Goal: Task Accomplishment & Management: Manage account settings

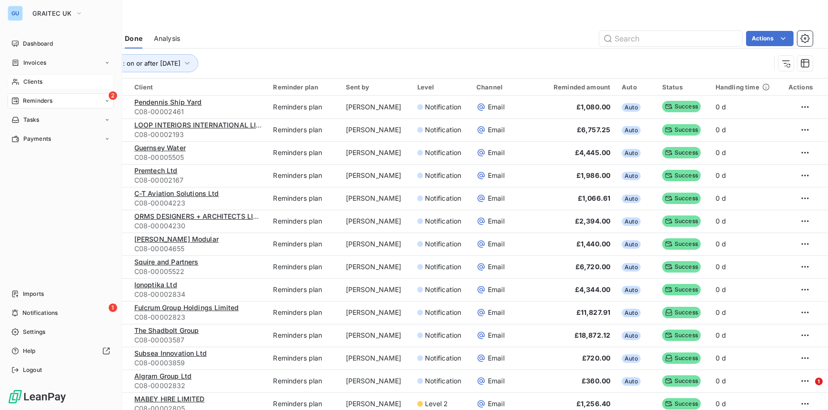
click at [42, 82] on span "Clients" at bounding box center [32, 82] width 19 height 9
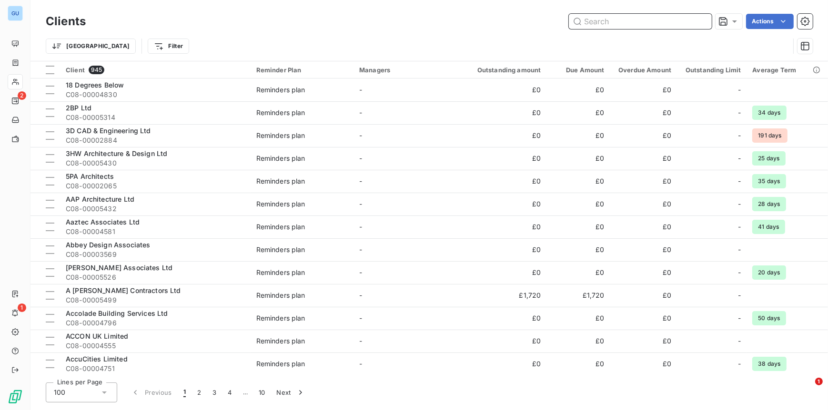
click at [592, 25] on input "text" at bounding box center [640, 21] width 143 height 15
paste input "[PERSON_NAME] Architectur"
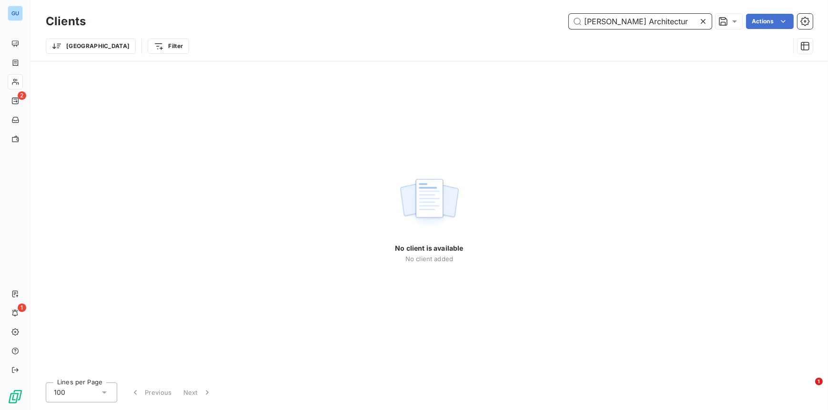
click at [673, 21] on input "[PERSON_NAME] Architectur" at bounding box center [640, 21] width 143 height 15
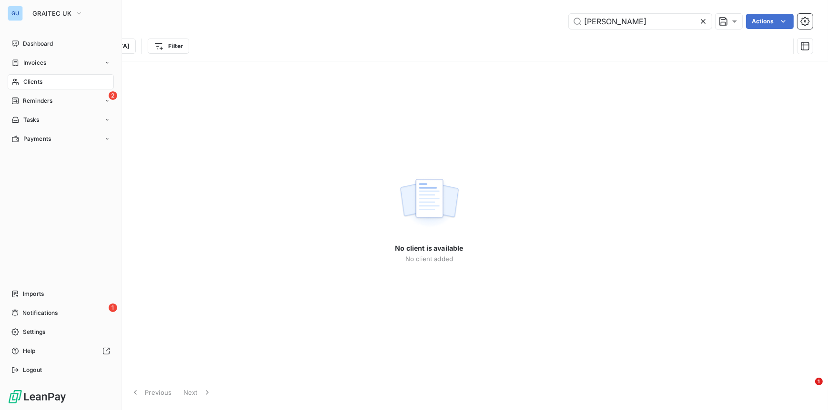
click at [27, 80] on span "Clients" at bounding box center [32, 82] width 19 height 9
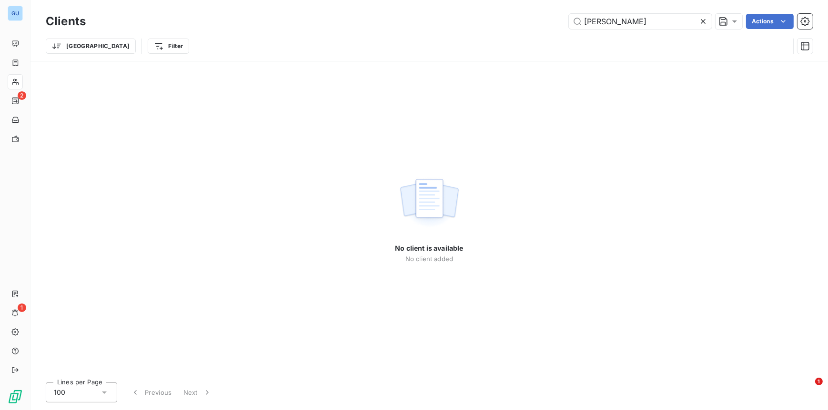
click at [523, 363] on div "No client is available No client added" at bounding box center [428, 218] width 797 height 314
drag, startPoint x: 617, startPoint y: 22, endPoint x: 623, endPoint y: 22, distance: 5.7
click at [617, 22] on input "[PERSON_NAME]" at bounding box center [640, 21] width 143 height 15
drag, startPoint x: 622, startPoint y: 21, endPoint x: 559, endPoint y: 16, distance: 63.5
click at [559, 16] on div "[PERSON_NAME] Actions" at bounding box center [454, 21] width 715 height 15
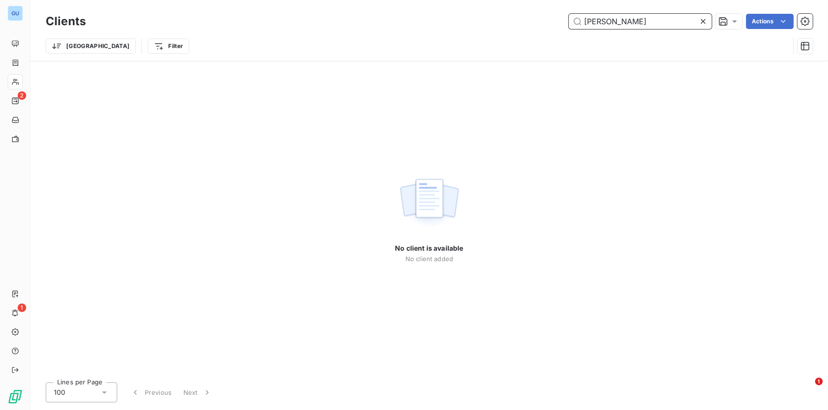
paste input "Architectur"
drag, startPoint x: 675, startPoint y: 21, endPoint x: 550, endPoint y: 12, distance: 125.6
click at [550, 12] on div "Clients [PERSON_NAME] Architectur Actions" at bounding box center [429, 21] width 767 height 20
click at [638, 20] on input "Splash" at bounding box center [640, 21] width 143 height 15
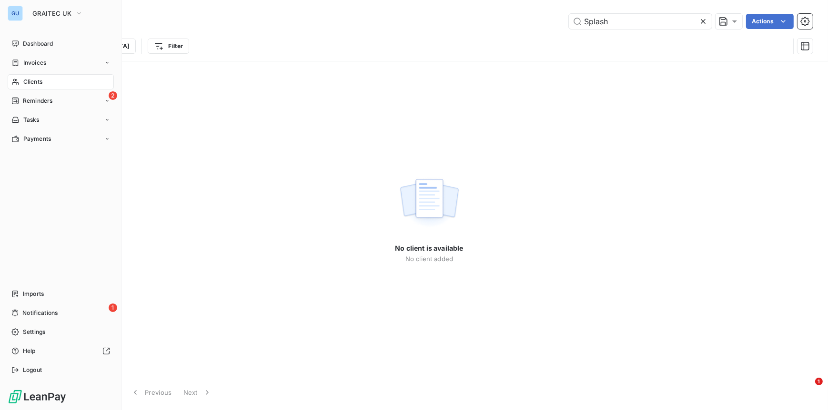
click at [31, 80] on span "Clients" at bounding box center [32, 82] width 19 height 9
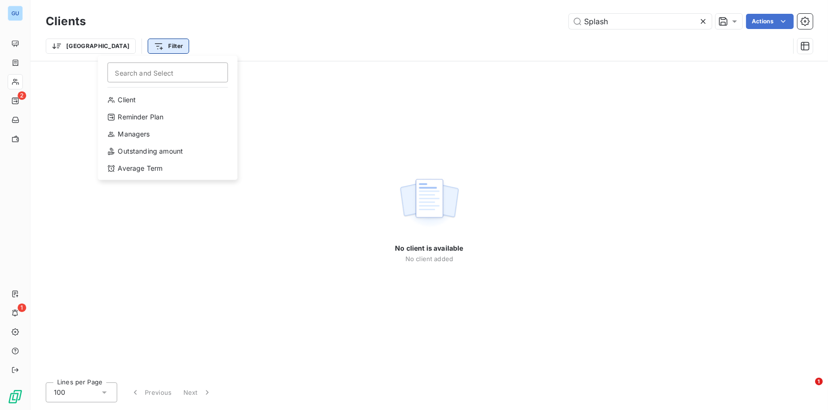
click at [112, 47] on html "GU 2 1 Clients Splash Actions Trier Filter Search and Select Client Reminder Pl…" at bounding box center [414, 205] width 828 height 410
click at [131, 101] on div "Client" at bounding box center [167, 99] width 132 height 15
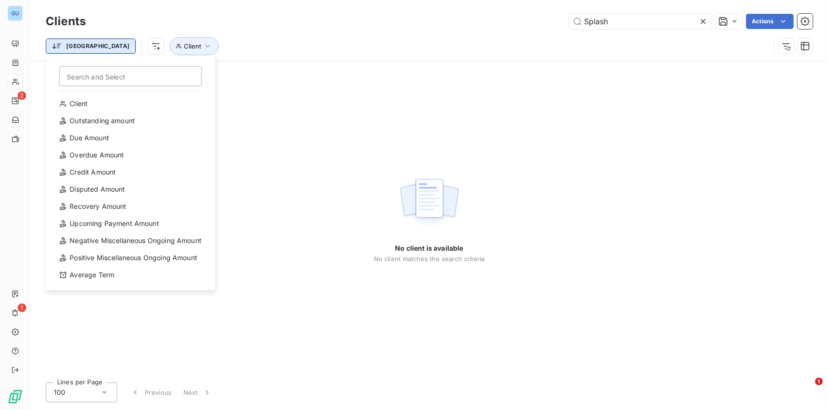
click at [74, 45] on html "GU 2 1 Clients Splash Actions Trier Search and Select Client Outstanding amount…" at bounding box center [414, 205] width 828 height 410
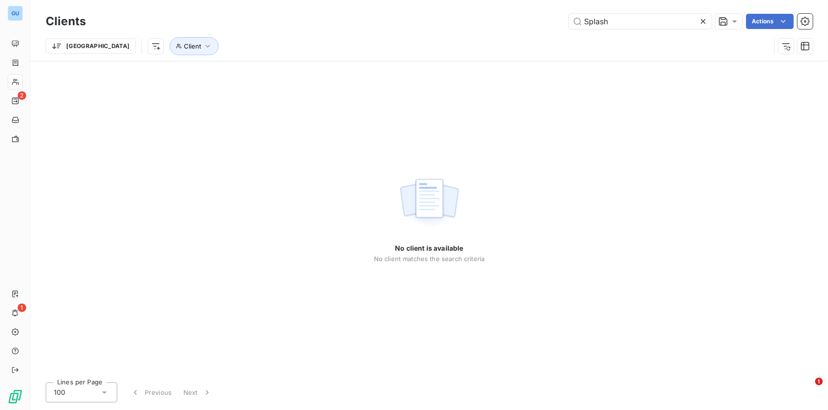
click at [107, 46] on html "GU 2 1 Clients Splash Actions Trier Client No client is available No client mat…" at bounding box center [414, 205] width 828 height 410
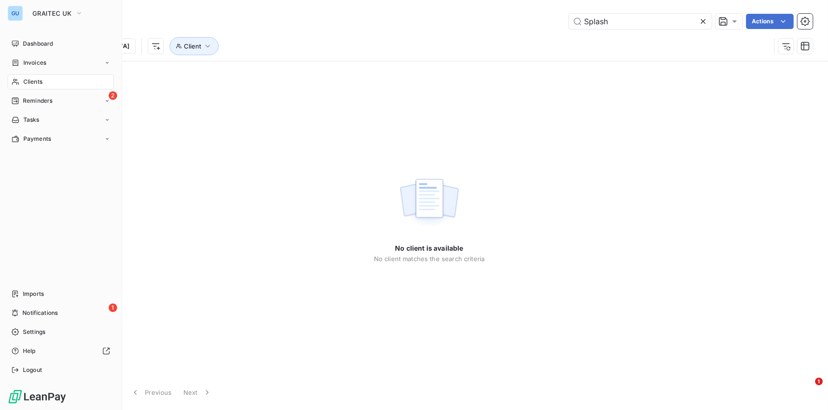
drag, startPoint x: 34, startPoint y: 83, endPoint x: 54, endPoint y: 86, distance: 20.3
click at [34, 83] on span "Clients" at bounding box center [32, 82] width 19 height 9
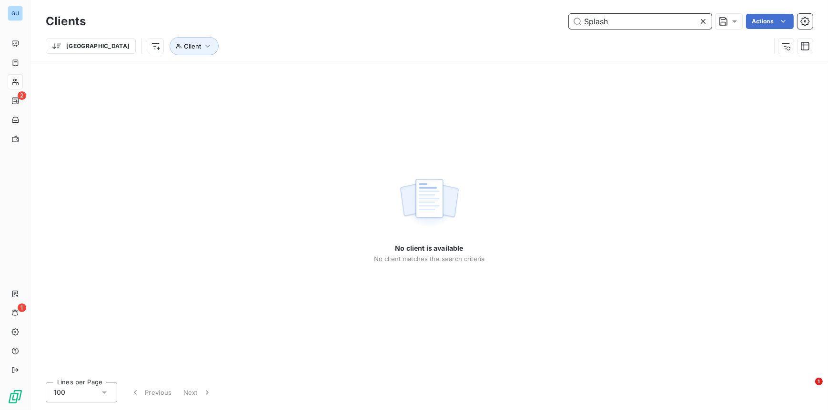
drag, startPoint x: 619, startPoint y: 20, endPoint x: 510, endPoint y: 15, distance: 109.2
click at [510, 15] on div "Splash Actions" at bounding box center [454, 21] width 715 height 15
paste input "PAPER IGLOO"
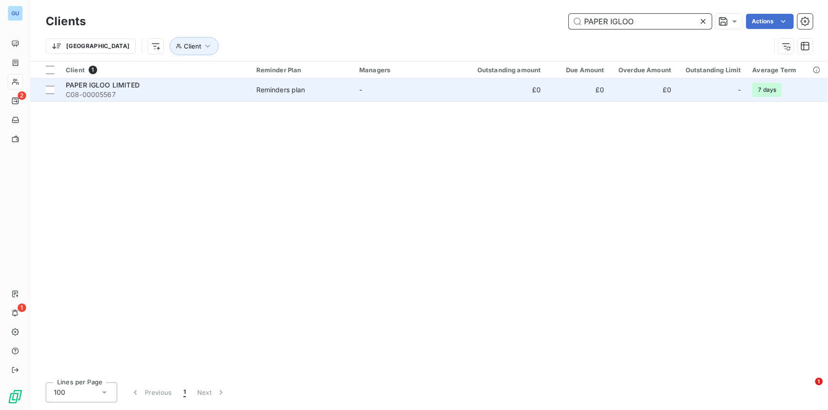
type input "PAPER IGLOO"
click at [121, 91] on span "C08-00005567" at bounding box center [155, 95] width 179 height 10
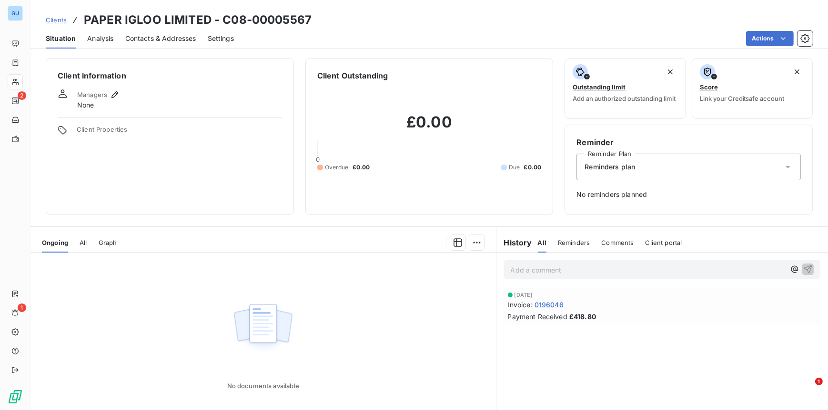
click at [540, 242] on span "All" at bounding box center [542, 243] width 9 height 8
click at [85, 243] on span "All" at bounding box center [83, 243] width 7 height 8
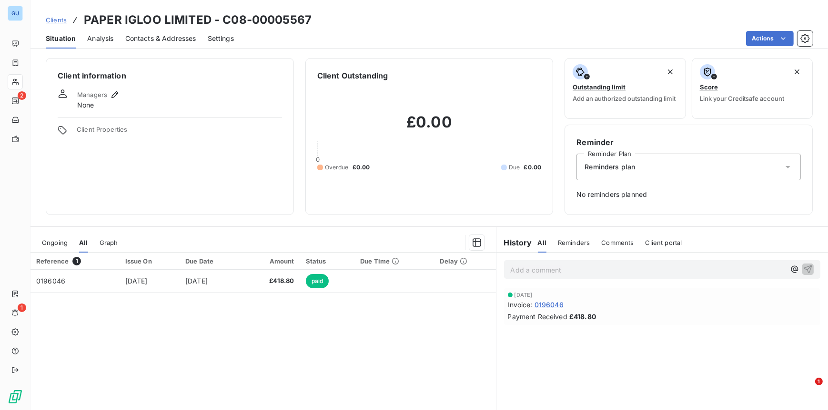
click at [61, 243] on span "Ongoing" at bounding box center [55, 243] width 26 height 8
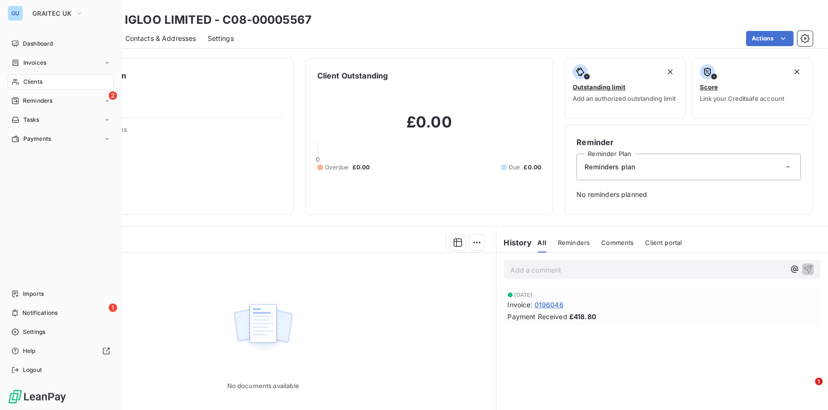
click at [34, 78] on span "Clients" at bounding box center [32, 82] width 19 height 9
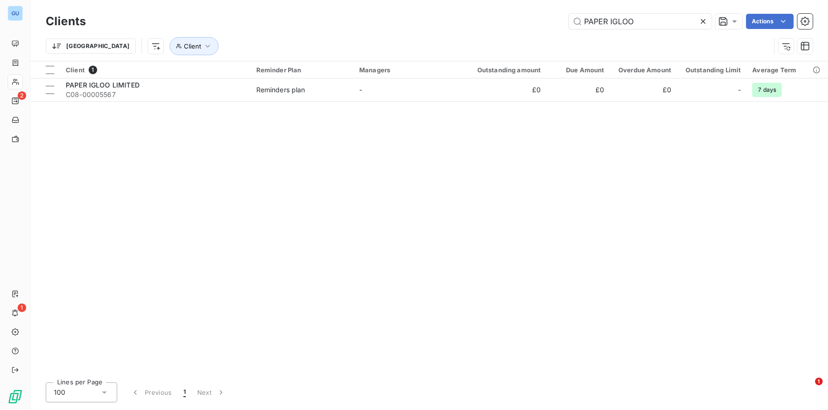
click at [702, 22] on icon at bounding box center [702, 21] width 5 height 5
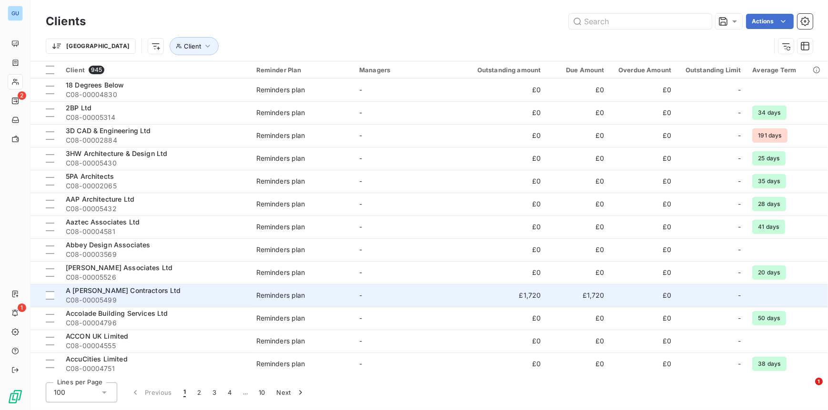
click at [115, 296] on span "C08-00005499" at bounding box center [155, 301] width 179 height 10
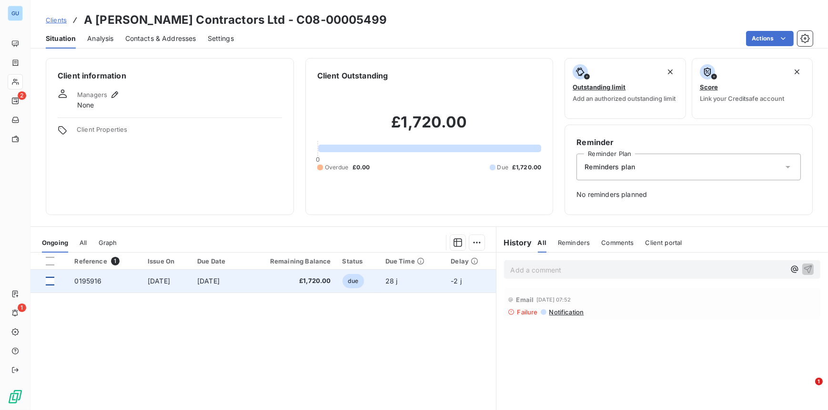
click at [50, 283] on div at bounding box center [50, 281] width 9 height 9
click at [91, 280] on span "0195916" at bounding box center [87, 281] width 27 height 8
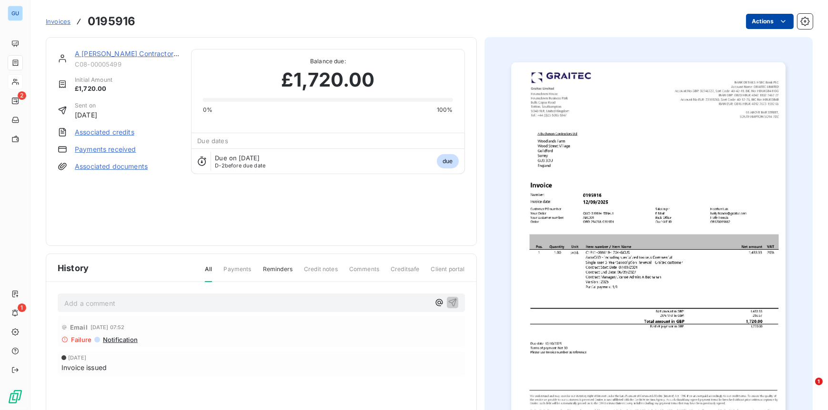
click at [760, 21] on html "GU 2 1 Invoices 0195916 Actions A [PERSON_NAME] Contractors Ltd C08-00005499 In…" at bounding box center [414, 205] width 828 height 410
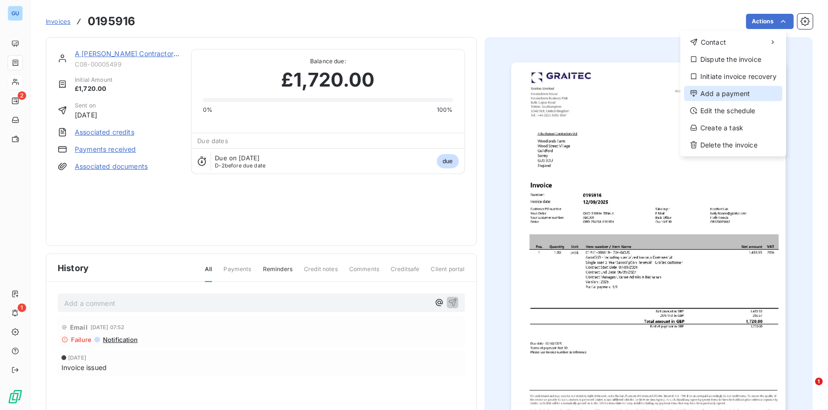
click at [712, 93] on div "Add a payment" at bounding box center [733, 93] width 98 height 15
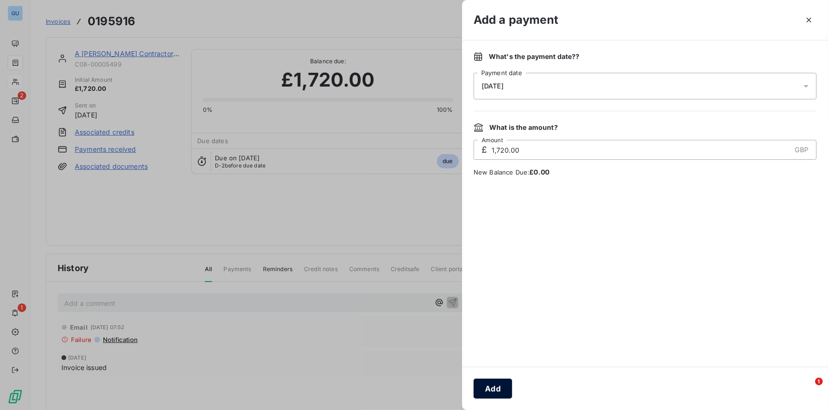
click at [493, 388] on button "Add" at bounding box center [492, 389] width 39 height 20
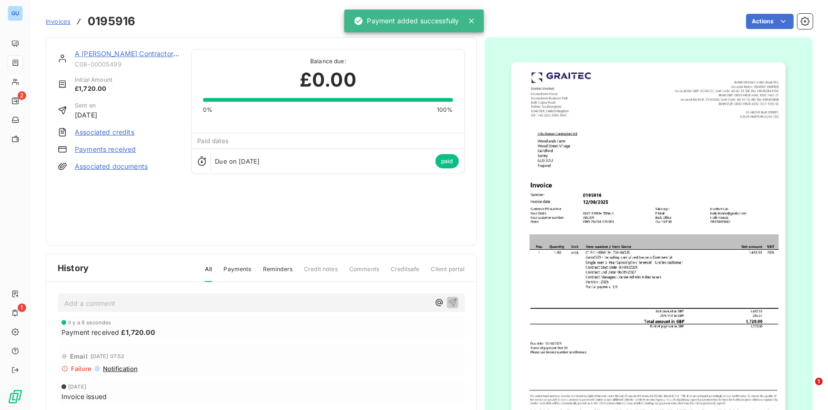
click at [141, 51] on link "A [PERSON_NAME] Contractors Ltd" at bounding box center [132, 54] width 115 height 8
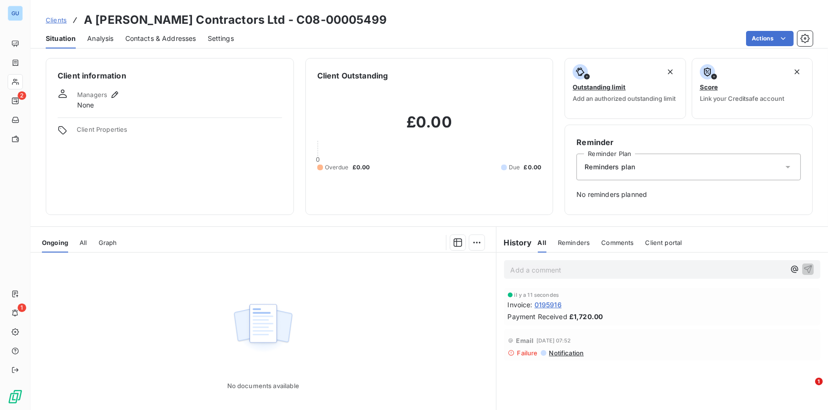
click at [83, 244] on span "All" at bounding box center [83, 243] width 7 height 8
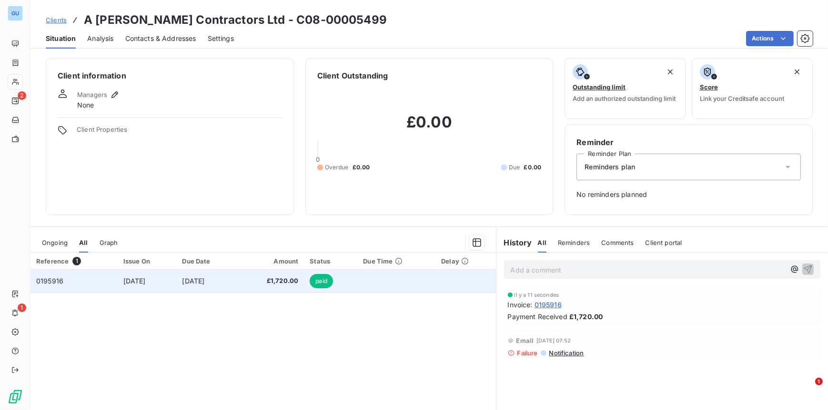
click at [59, 281] on span "0195916" at bounding box center [49, 281] width 27 height 8
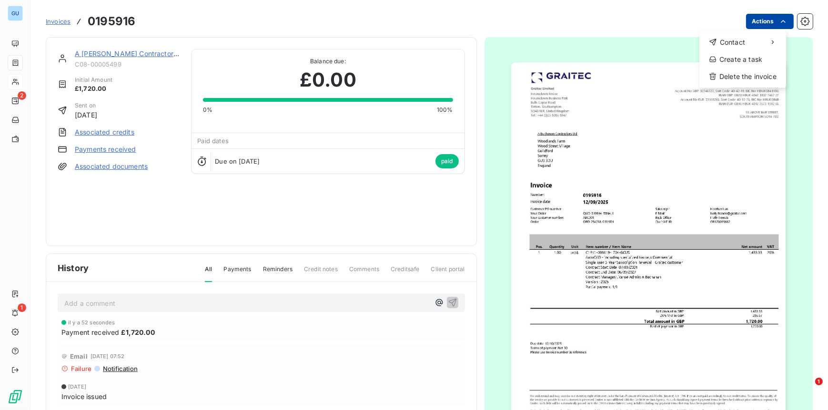
click at [757, 20] on html "GU 2 1 Invoices 0195916 Actions Contact Create a task Delete the invoice A [PER…" at bounding box center [414, 205] width 828 height 410
click at [124, 334] on html "GU 2 1 Invoices 0195916 Actions Contact Create a task Delete the invoice A [PER…" at bounding box center [414, 205] width 828 height 410
click at [144, 336] on span "£1,720.00" at bounding box center [137, 333] width 33 height 10
click at [118, 327] on div "il y a 52 secondes Payment received £1,720.00" at bounding box center [261, 329] width 400 height 18
click at [117, 150] on html "GU 2 1 Invoices 0195916 Actions Contact Create a task Delete the invoice A [PER…" at bounding box center [414, 205] width 828 height 410
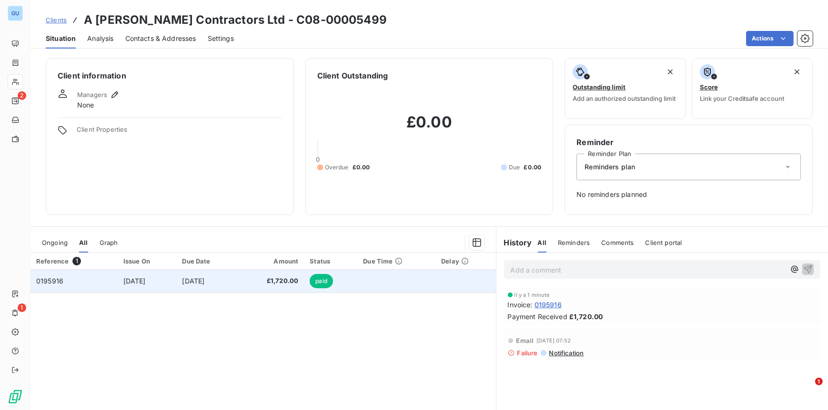
click at [332, 280] on span "paid" at bounding box center [321, 281] width 23 height 14
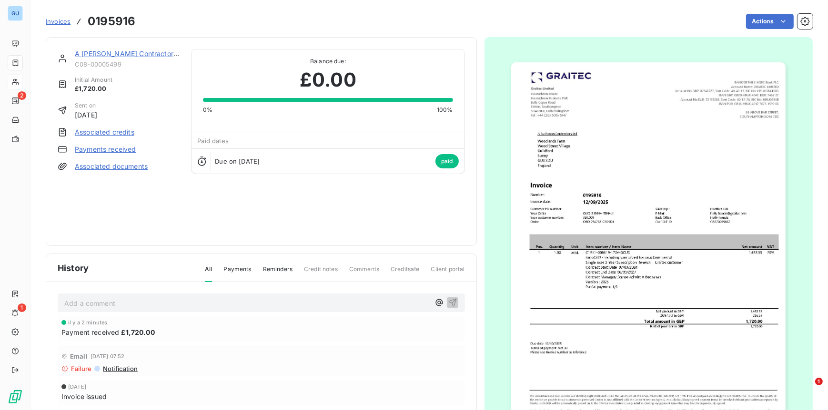
click at [444, 166] on span "paid" at bounding box center [446, 161] width 23 height 14
click at [92, 55] on html "GU 2 1 Invoices 0195916 Actions Contact Create a task Delete the invoice A [PER…" at bounding box center [414, 205] width 828 height 410
click at [93, 52] on link "A [PERSON_NAME] Contractors Ltd" at bounding box center [132, 54] width 115 height 8
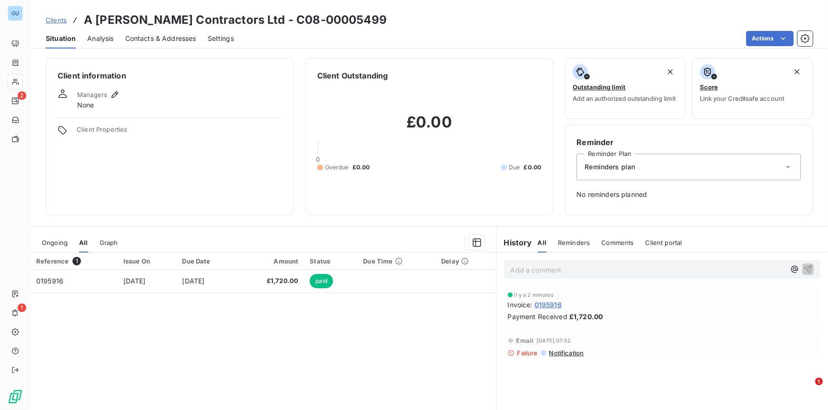
click at [63, 244] on span "Ongoing" at bounding box center [55, 243] width 26 height 8
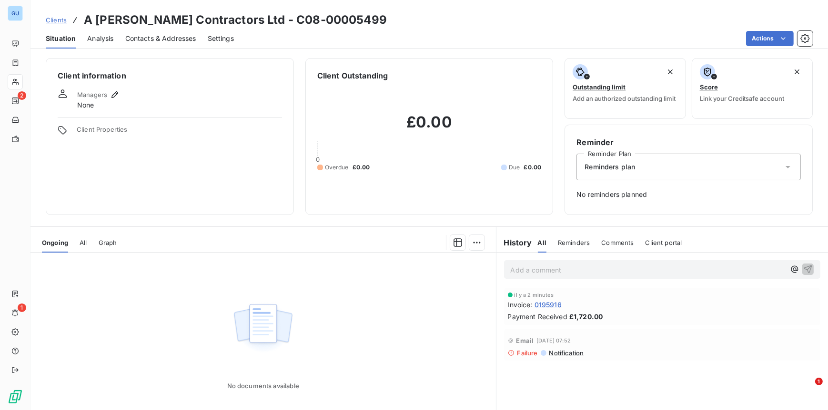
click at [86, 245] on span "All" at bounding box center [83, 243] width 7 height 8
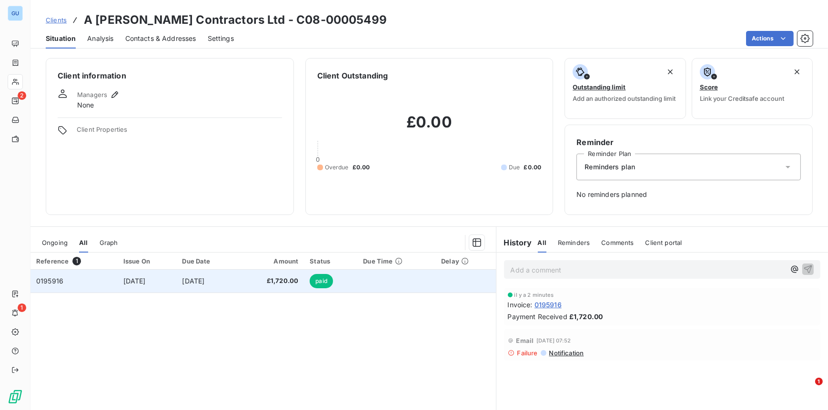
click at [281, 280] on span "£1,720.00" at bounding box center [270, 282] width 55 height 10
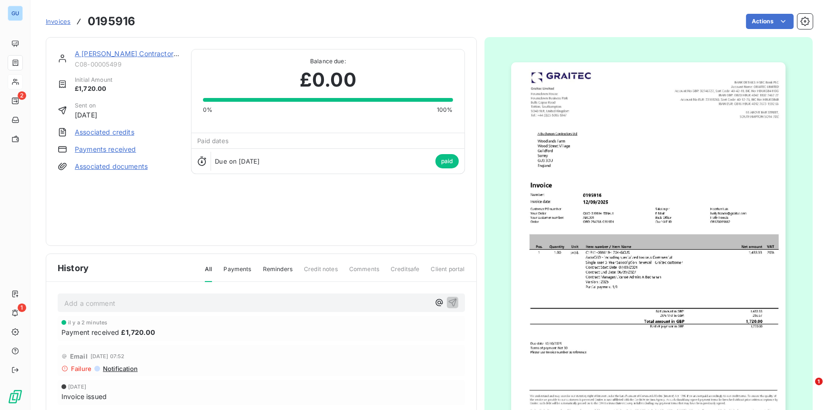
click at [278, 163] on div "Due on [DATE] paid" at bounding box center [327, 161] width 272 height 25
click at [435, 163] on span "paid" at bounding box center [446, 161] width 23 height 14
click at [438, 159] on span "paid" at bounding box center [446, 161] width 23 height 14
click at [226, 270] on span "Payments" at bounding box center [237, 273] width 28 height 16
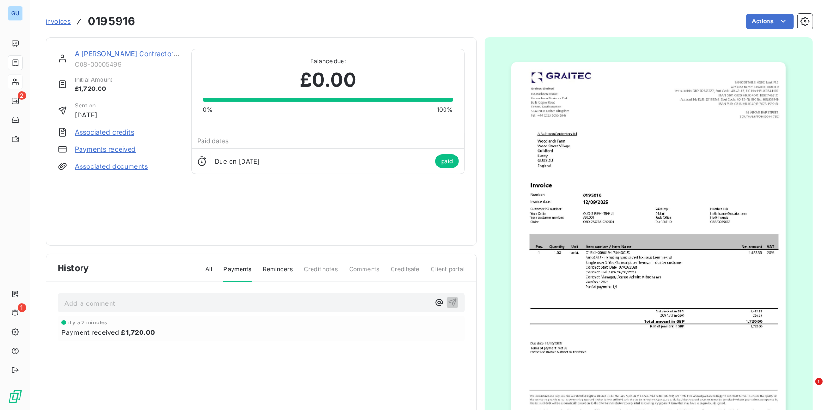
click at [166, 329] on div "Payment received £1,720.00" at bounding box center [261, 333] width 400 height 10
drag, startPoint x: 138, startPoint y: 332, endPoint x: 417, endPoint y: 250, distance: 291.4
click at [417, 250] on div "A [PERSON_NAME] Contractors Ltd C08-00005499 Initial Amount £1,720.00 Sent on […" at bounding box center [261, 256] width 431 height 438
click at [86, 325] on span "[DATE]" at bounding box center [77, 323] width 18 height 6
drag, startPoint x: 93, startPoint y: 331, endPoint x: 379, endPoint y: 346, distance: 286.1
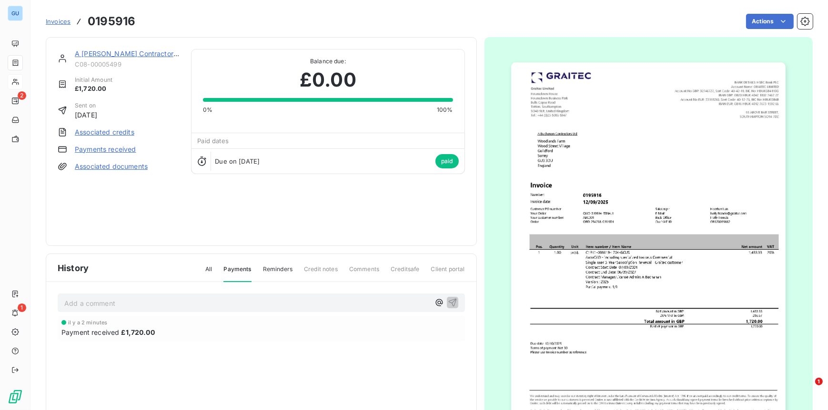
click at [379, 346] on div "il y a 2 minutes Payment received £1,720.00" at bounding box center [261, 347] width 407 height 63
click at [271, 267] on span "Reminders" at bounding box center [278, 273] width 30 height 16
click at [224, 270] on span "Payments" at bounding box center [237, 273] width 28 height 16
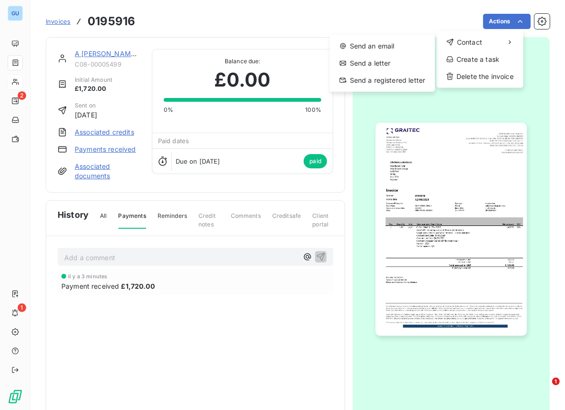
click at [239, 316] on html "GU 2 1 Invoices 0195916 Actions Contact Send an email Send a letter Send a regi…" at bounding box center [282, 205] width 565 height 410
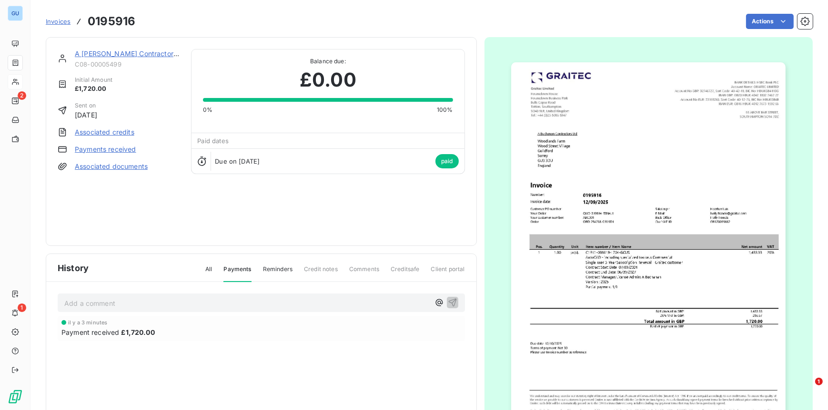
click at [794, 20] on html "GU 2 1 Invoices 0195916 Actions A [PERSON_NAME] Contractors Ltd C08-00005499 In…" at bounding box center [414, 205] width 828 height 410
click at [800, 20] on icon "button" at bounding box center [804, 21] width 9 height 9
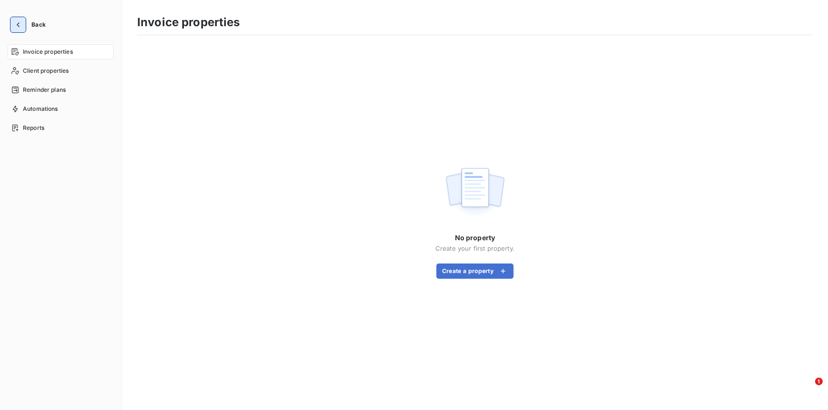
click at [22, 25] on icon "button" at bounding box center [18, 25] width 10 height 10
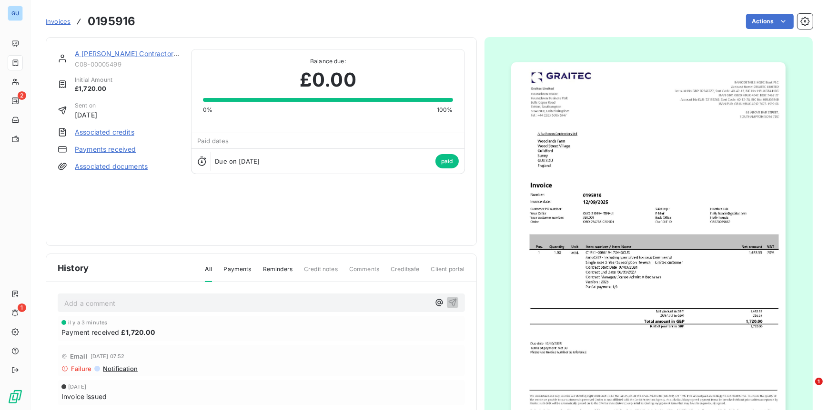
click at [120, 58] on div "A [PERSON_NAME] Contractors Ltd" at bounding box center [127, 54] width 105 height 10
click at [120, 54] on link "A [PERSON_NAME] Contractors Ltd" at bounding box center [132, 54] width 115 height 8
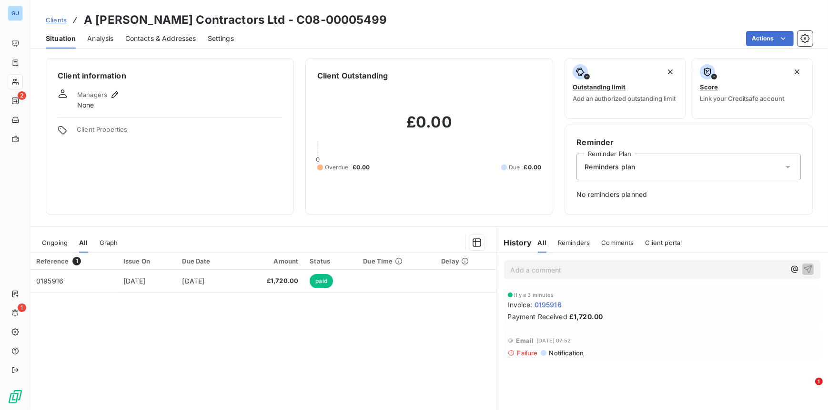
drag, startPoint x: 566, startPoint y: 313, endPoint x: 518, endPoint y: 302, distance: 49.2
click at [518, 302] on span "Invoice :" at bounding box center [520, 305] width 25 height 10
click at [538, 303] on span "0195916" at bounding box center [547, 305] width 27 height 10
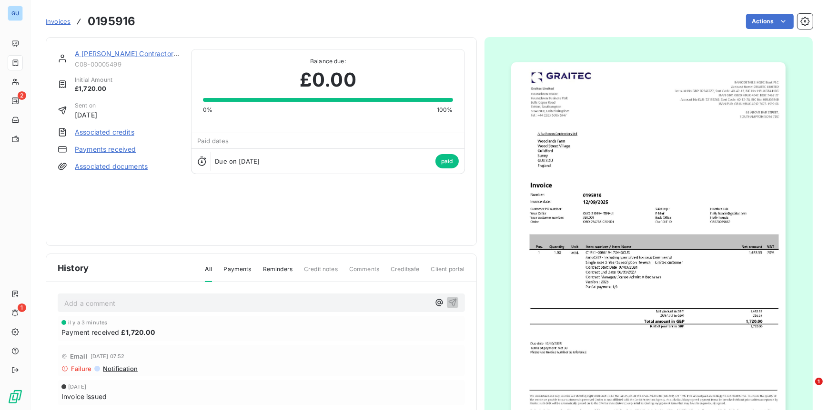
click at [230, 268] on span "Payments" at bounding box center [237, 273] width 28 height 16
click at [127, 326] on div "il y a 3 minutes Payment received £1,720.00" at bounding box center [261, 329] width 400 height 18
click at [64, 323] on div at bounding box center [63, 322] width 5 height 5
click at [75, 323] on span "[DATE]" at bounding box center [77, 323] width 18 height 6
click at [97, 151] on link "Payments received" at bounding box center [105, 150] width 61 height 10
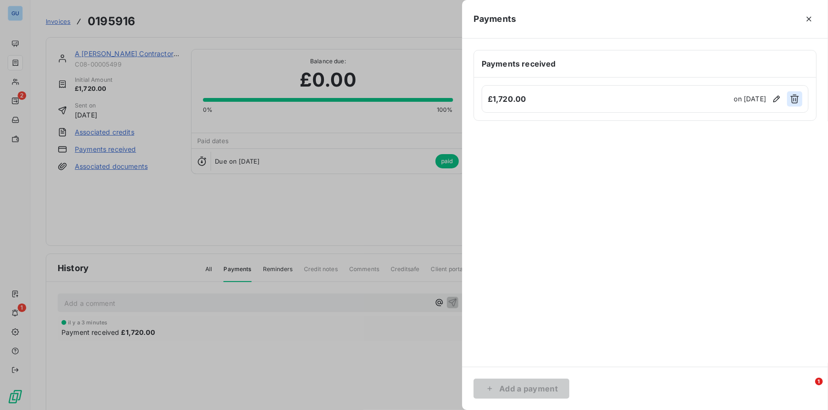
click at [791, 97] on icon "button" at bounding box center [794, 99] width 9 height 9
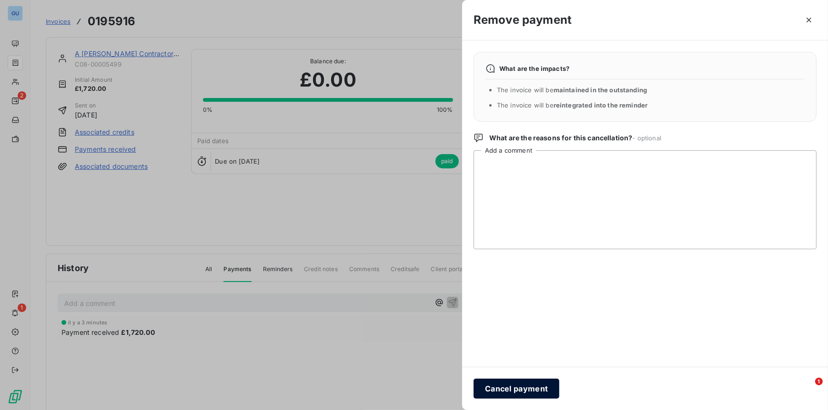
click at [538, 389] on button "Cancel payment" at bounding box center [516, 389] width 86 height 20
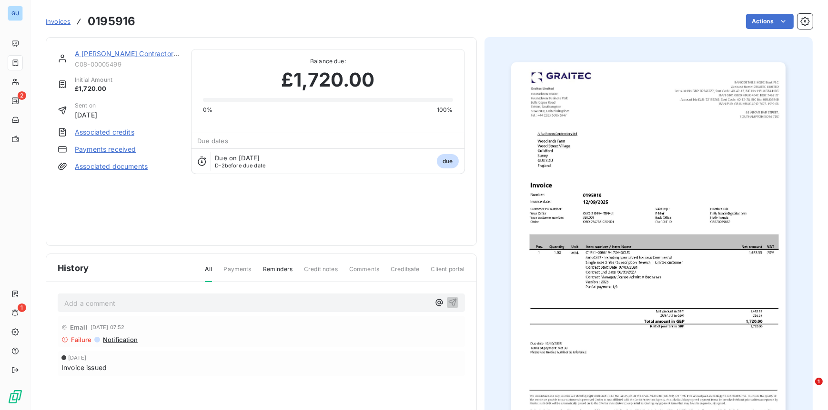
click at [569, 383] on img "button" at bounding box center [648, 256] width 274 height 388
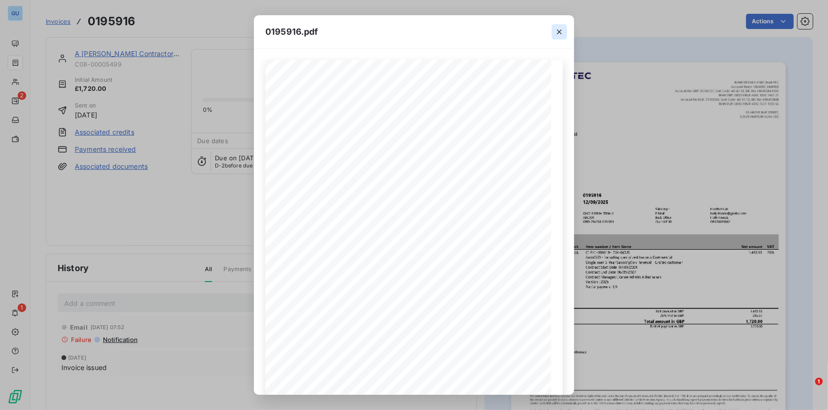
click at [560, 30] on icon "button" at bounding box center [559, 32] width 5 height 5
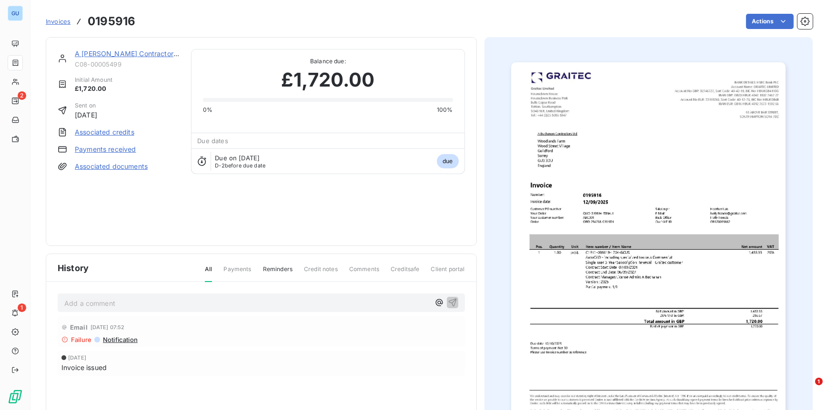
click at [127, 54] on link "A [PERSON_NAME] Contractors Ltd" at bounding box center [132, 54] width 115 height 8
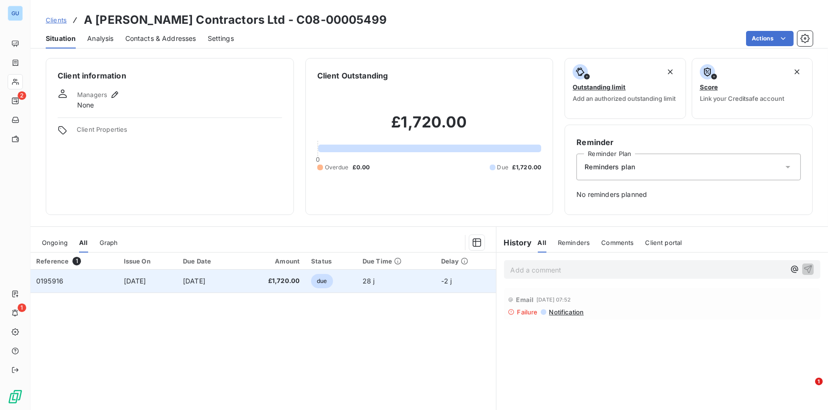
click at [51, 281] on span "0195916" at bounding box center [49, 281] width 27 height 8
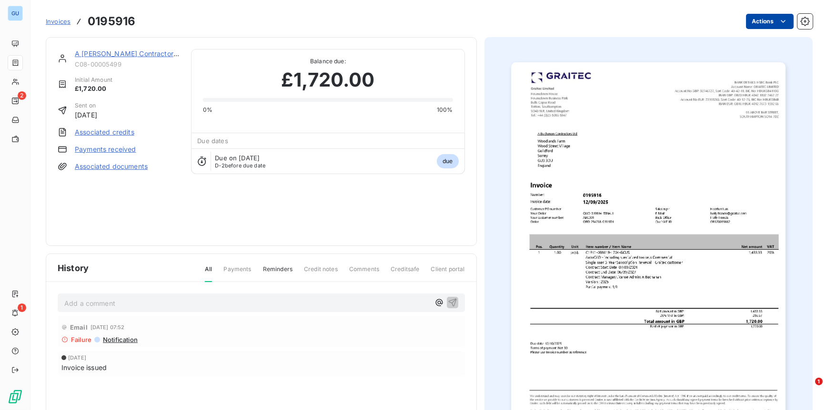
click at [749, 24] on html "GU 2 1 Invoices 0195916 Actions A [PERSON_NAME] Contractors Ltd C08-00005499 In…" at bounding box center [414, 205] width 828 height 410
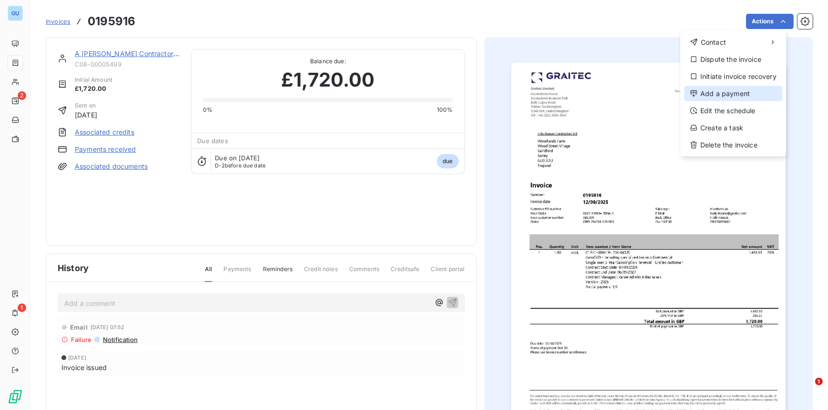
click at [720, 95] on div "Add a payment" at bounding box center [733, 93] width 98 height 15
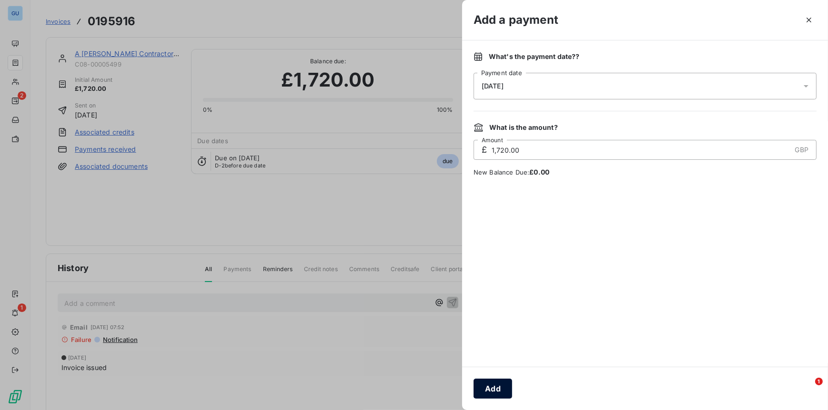
click at [495, 384] on button "Add" at bounding box center [492, 389] width 39 height 20
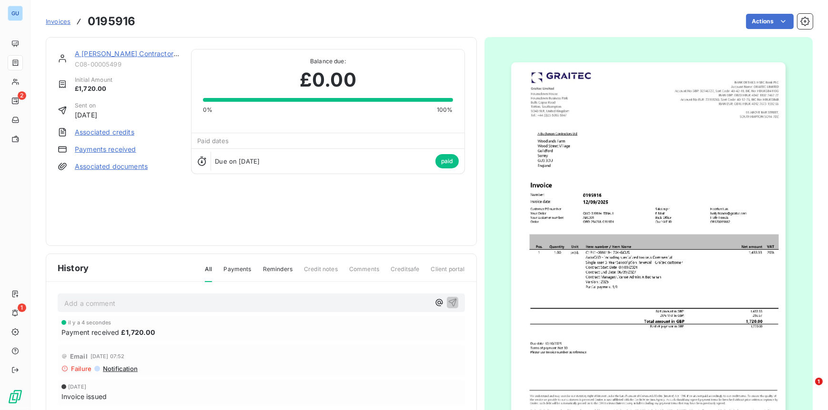
click at [147, 55] on link "A [PERSON_NAME] Contractors Ltd" at bounding box center [132, 54] width 115 height 8
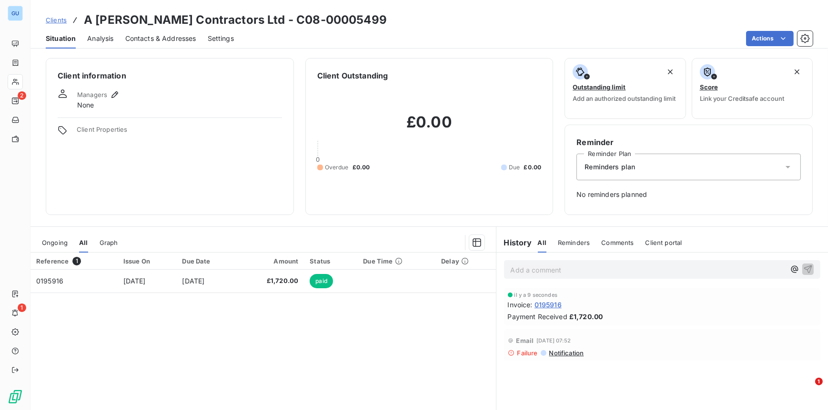
click at [44, 239] on span "Ongoing" at bounding box center [55, 243] width 26 height 8
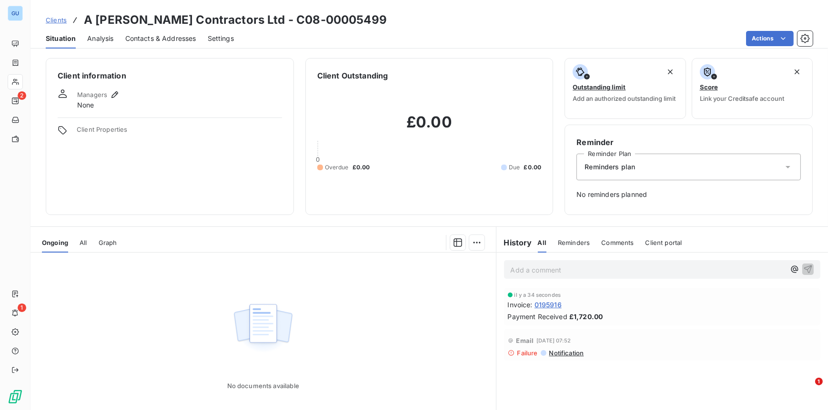
click at [86, 242] on span "All" at bounding box center [83, 243] width 7 height 8
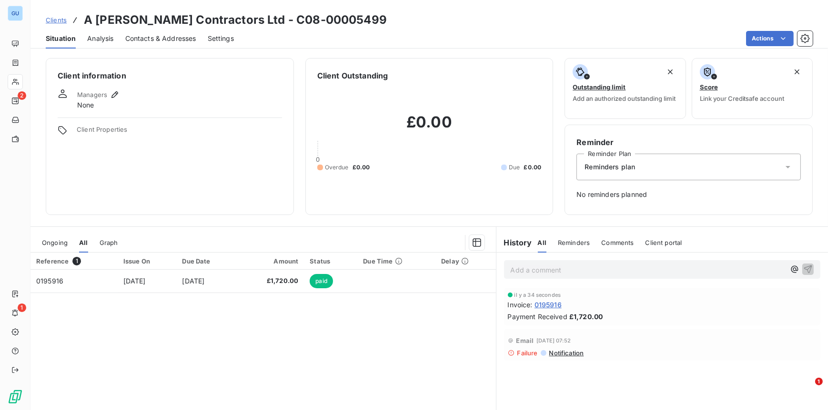
click at [57, 40] on span "Situation" at bounding box center [61, 39] width 30 height 10
click at [109, 41] on span "Analysis" at bounding box center [100, 39] width 26 height 10
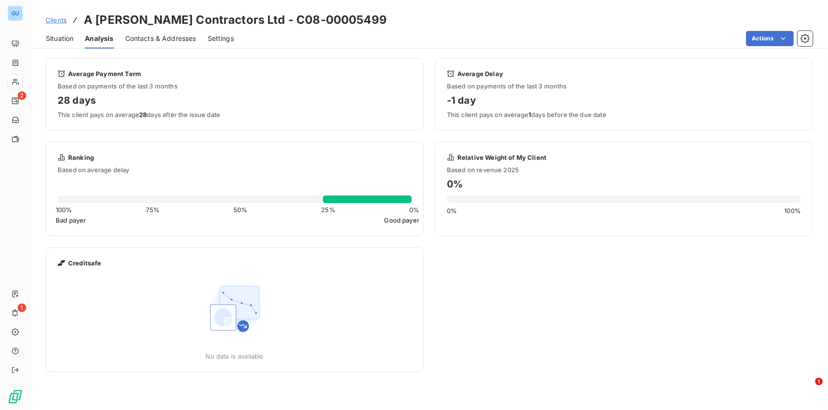
click at [70, 40] on span "Situation" at bounding box center [60, 39] width 28 height 10
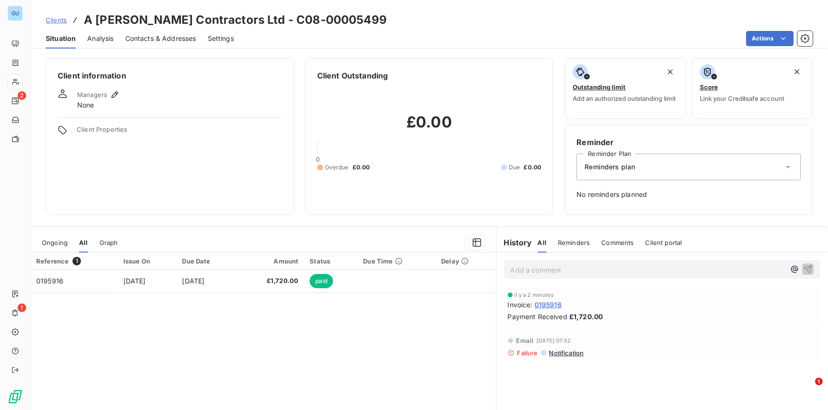
click at [57, 244] on span "Ongoing" at bounding box center [55, 243] width 26 height 8
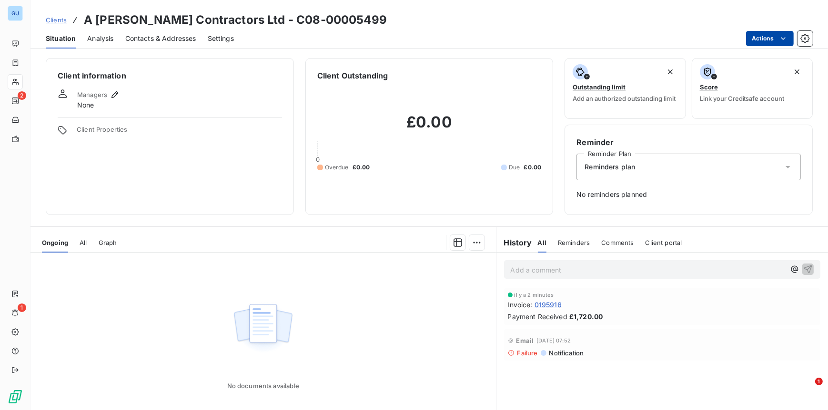
click at [757, 40] on html "GU 2 1 Clients A [PERSON_NAME] Contractors Ltd - C08-00005499 Situation Analysi…" at bounding box center [414, 205] width 828 height 410
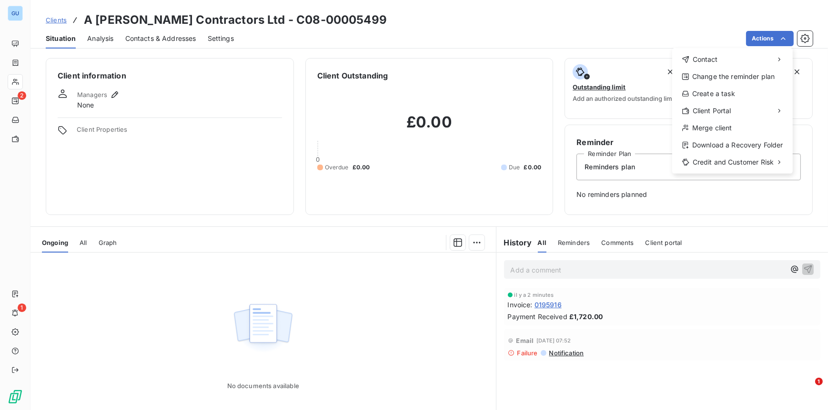
click at [175, 183] on html "GU 2 1 Clients A [PERSON_NAME] Contractors Ltd - C08-00005499 Situation Analysi…" at bounding box center [414, 205] width 828 height 410
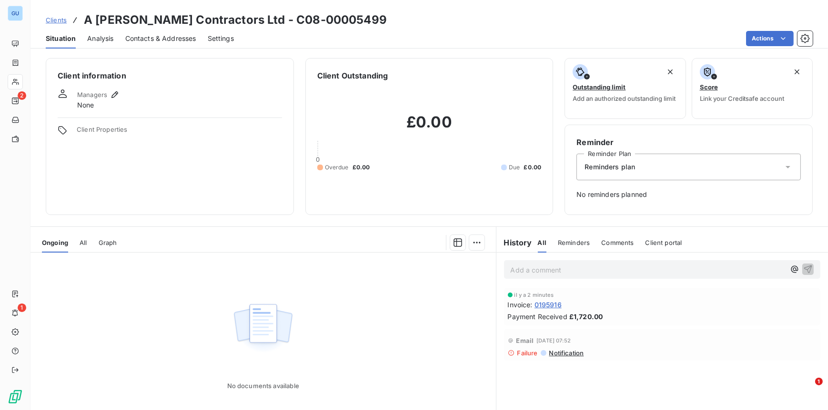
click at [97, 40] on span "Analysis" at bounding box center [100, 39] width 26 height 10
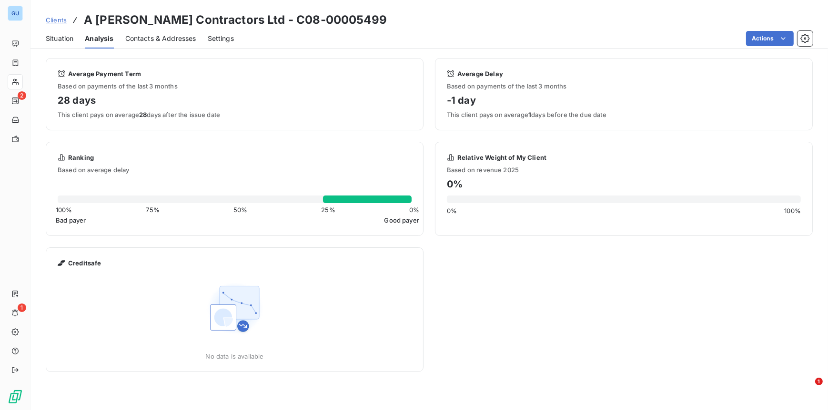
click at [155, 34] on span "Contacts & Addresses" at bounding box center [160, 39] width 71 height 10
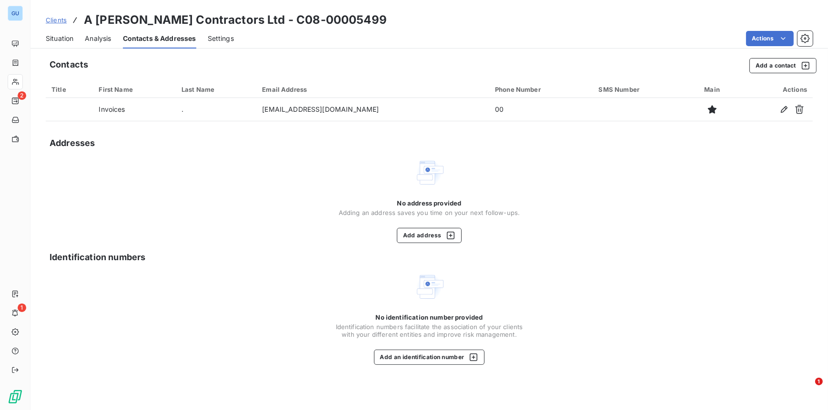
click at [66, 40] on span "Situation" at bounding box center [60, 39] width 28 height 10
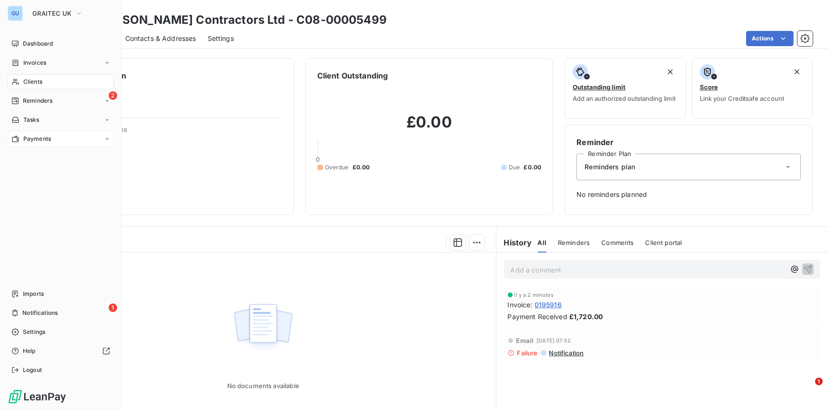
click at [46, 141] on span "Payments" at bounding box center [37, 139] width 28 height 9
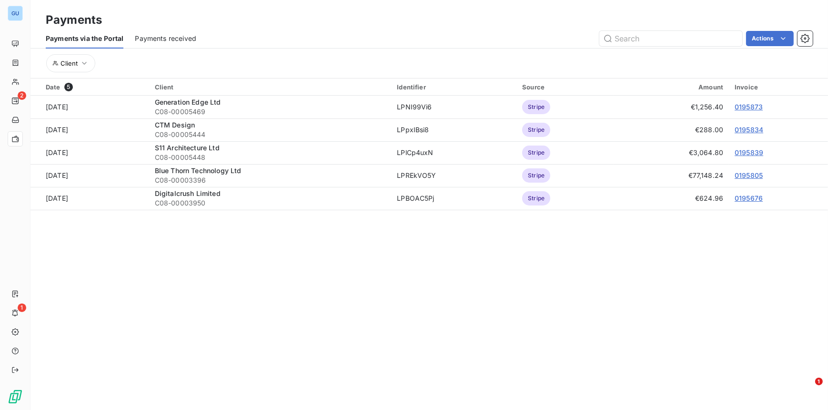
click at [161, 37] on span "Payments received" at bounding box center [165, 39] width 61 height 10
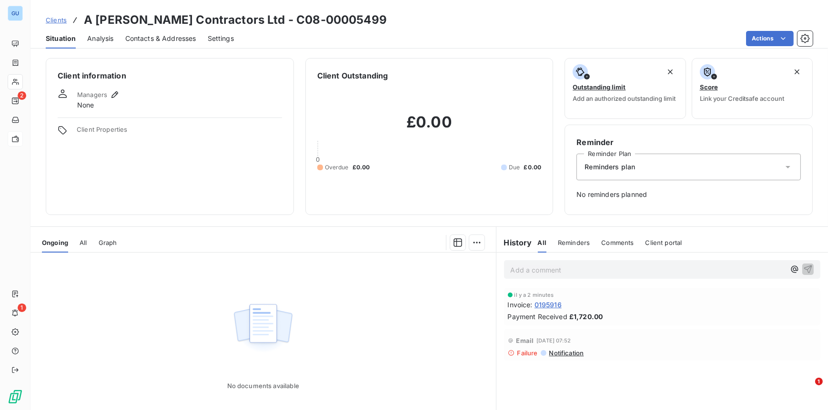
click at [573, 241] on span "Reminders" at bounding box center [574, 243] width 32 height 8
click at [595, 242] on div "All Reminders Comments Client portal" at bounding box center [610, 243] width 144 height 20
click at [84, 246] on span "All" at bounding box center [83, 243] width 7 height 8
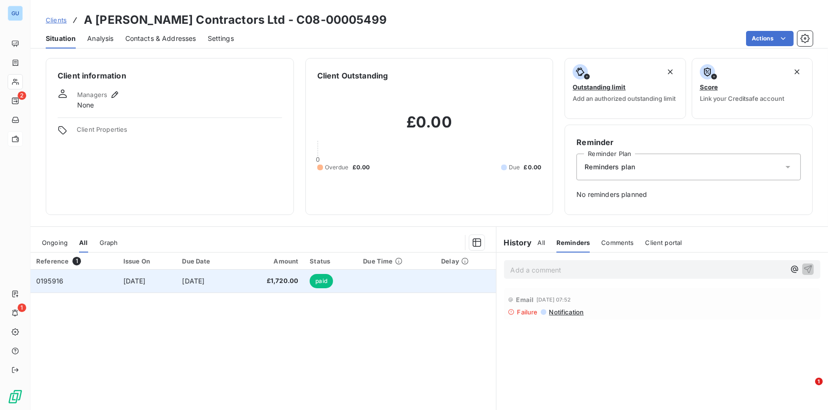
click at [65, 280] on td "0195916" at bounding box center [73, 281] width 87 height 23
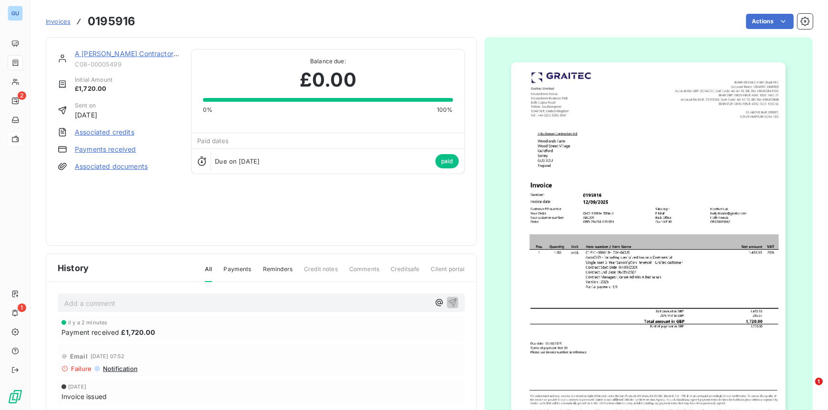
click at [102, 148] on link "Payments received" at bounding box center [105, 150] width 61 height 10
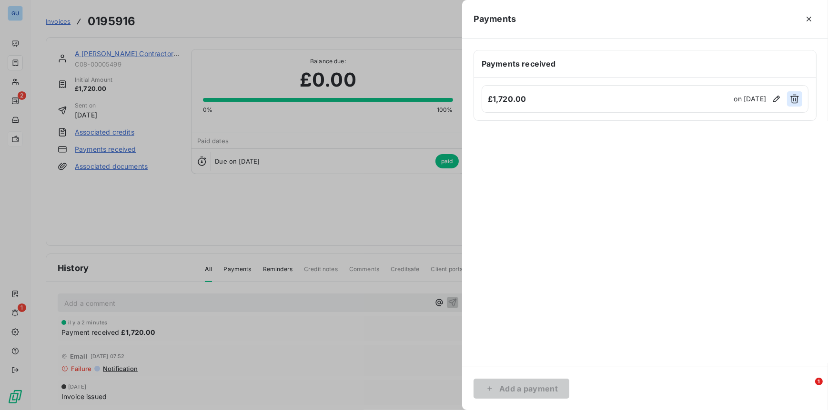
click at [796, 101] on icon "button" at bounding box center [795, 99] width 10 height 10
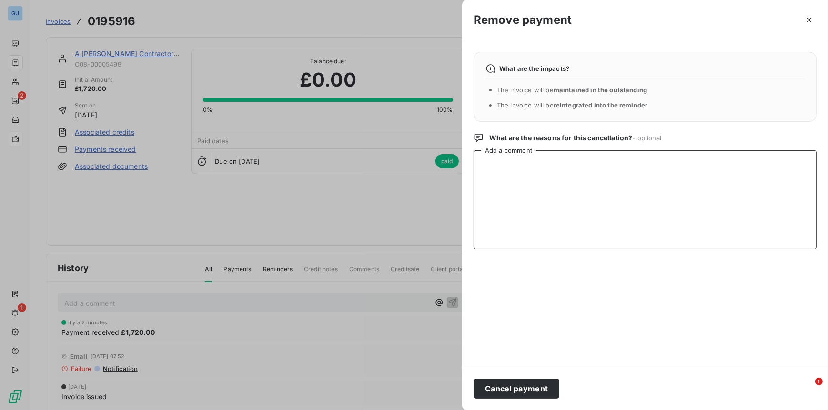
click at [518, 172] on textarea "Add a comment" at bounding box center [644, 199] width 343 height 99
type textarea "test with [PERSON_NAME]"
click at [516, 379] on button "Cancel payment" at bounding box center [516, 389] width 86 height 20
